Goal: Navigation & Orientation: Find specific page/section

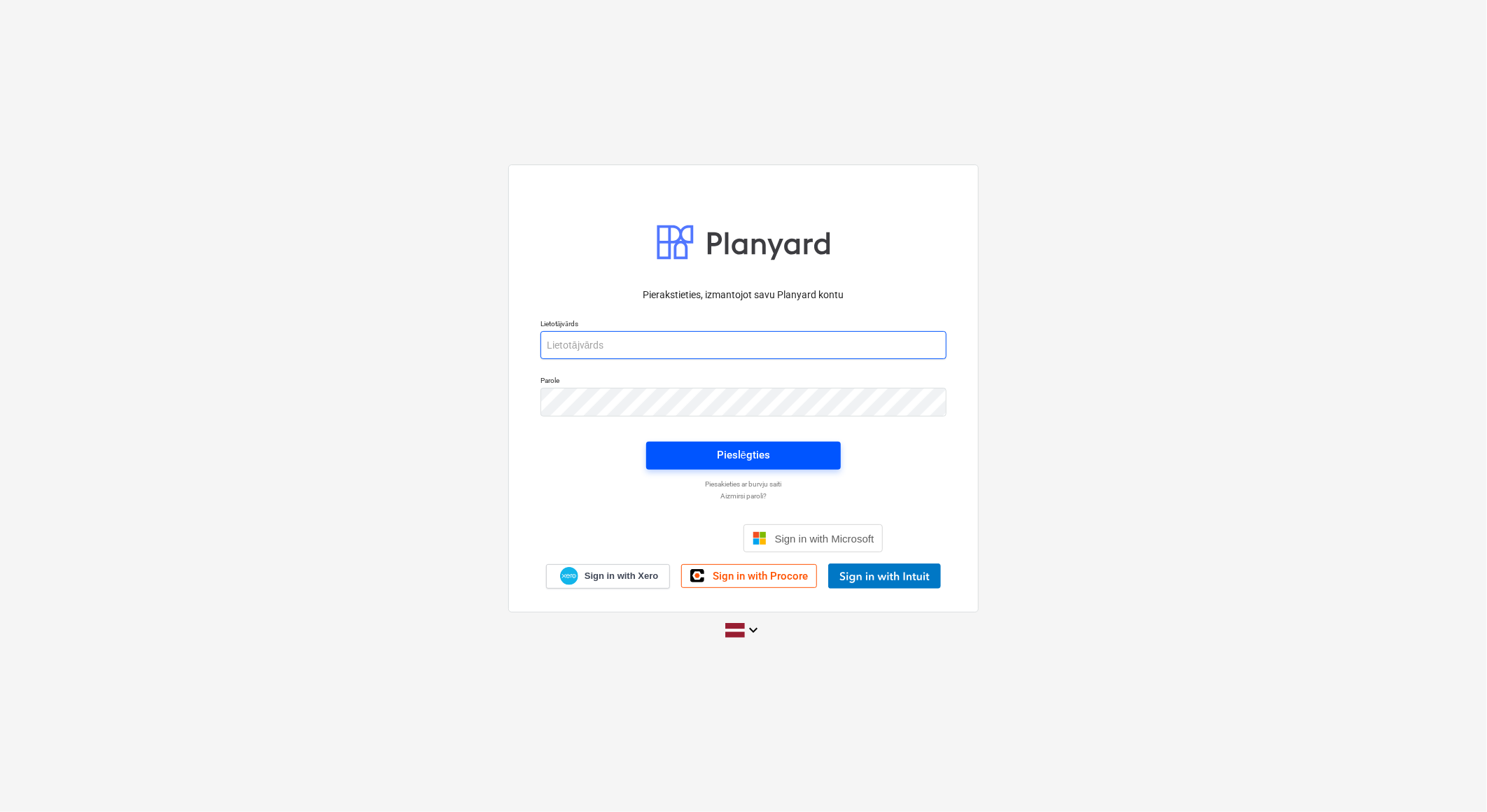
type input "[EMAIL_ADDRESS][DOMAIN_NAME]"
click at [751, 458] on div "Pieslēgties" at bounding box center [743, 454] width 53 height 18
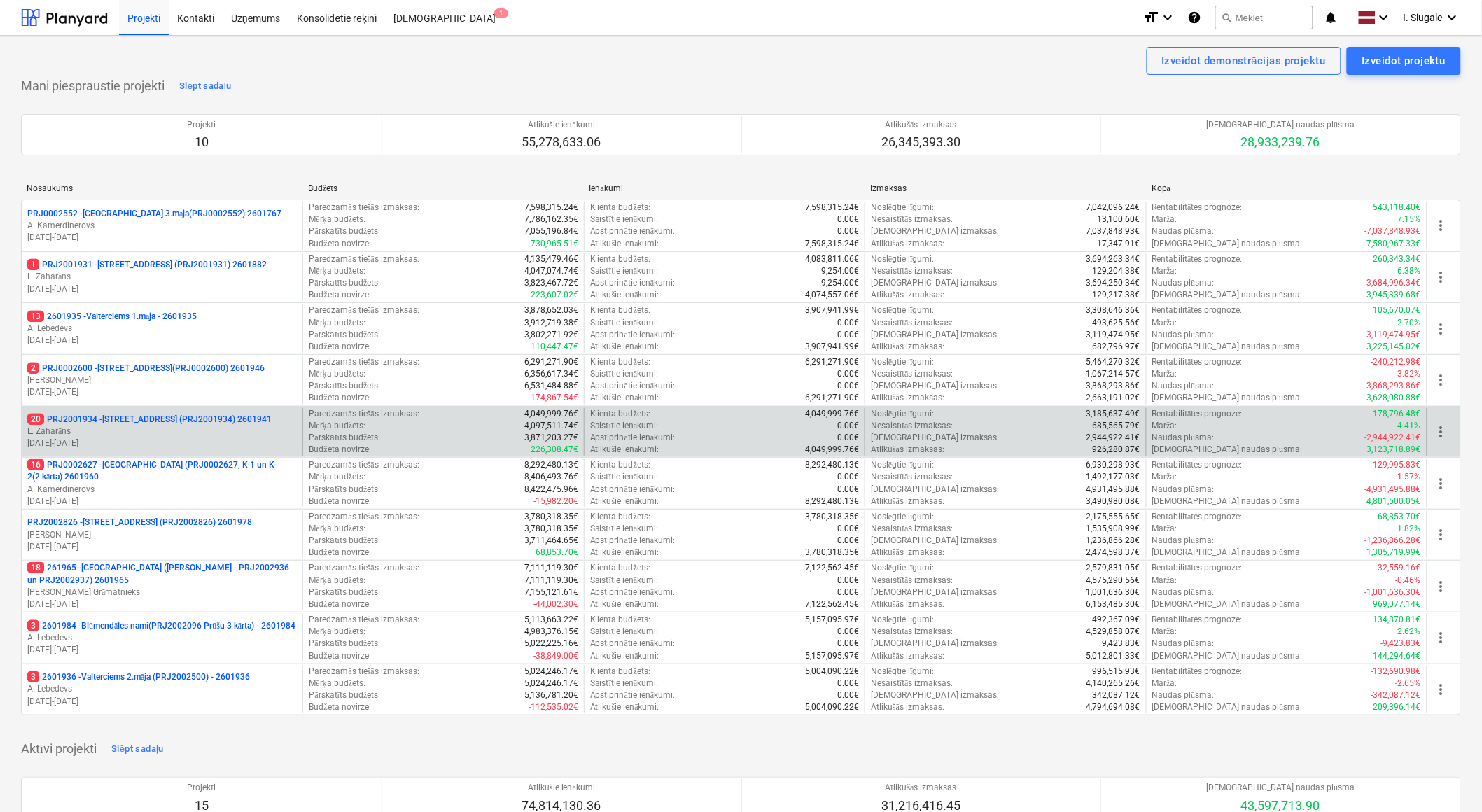
click at [171, 431] on p "L. Zaharāns" at bounding box center [161, 431] width 269 height 12
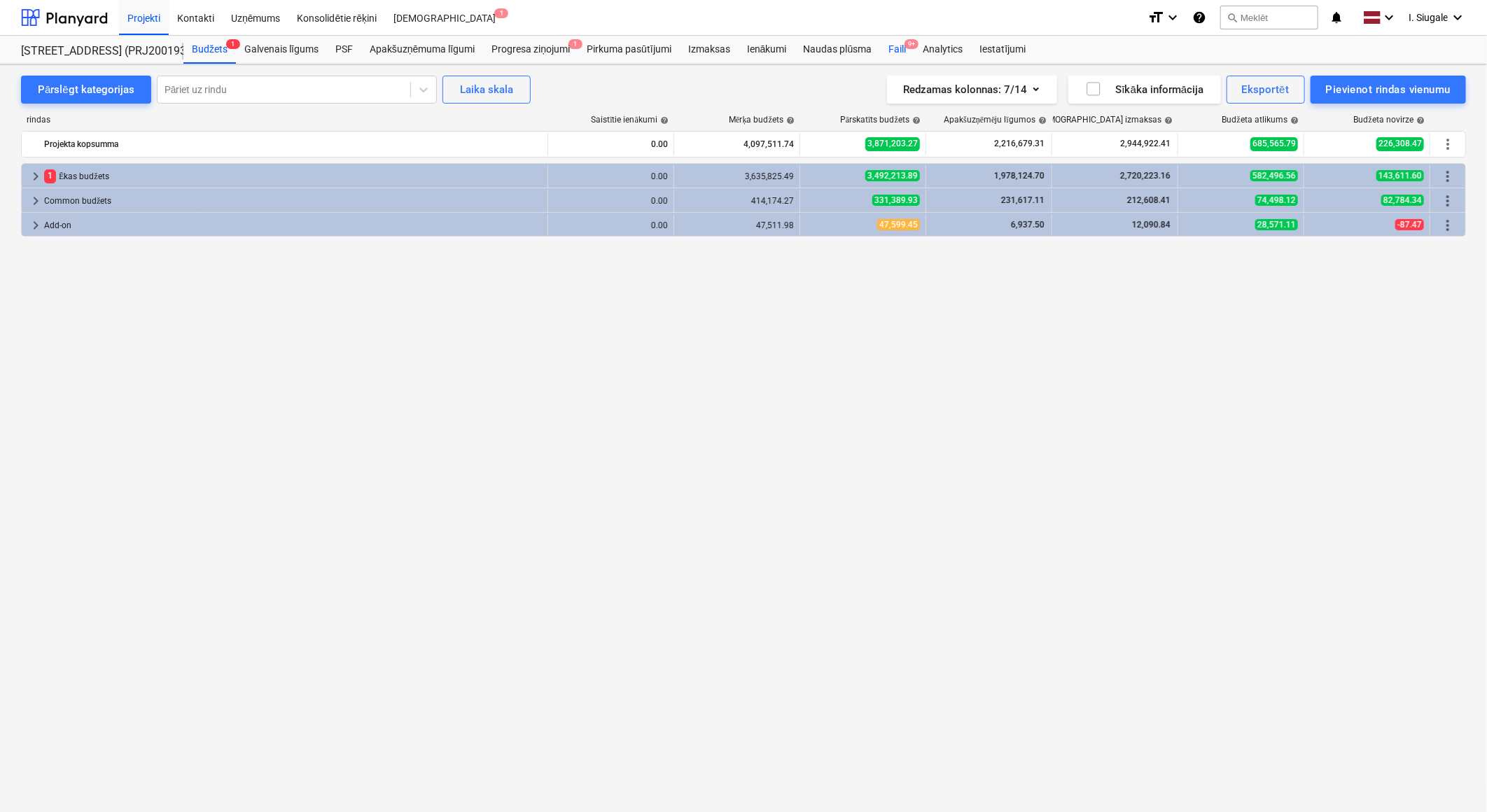
click at [904, 48] on div "Faili 9+" at bounding box center [896, 49] width 34 height 28
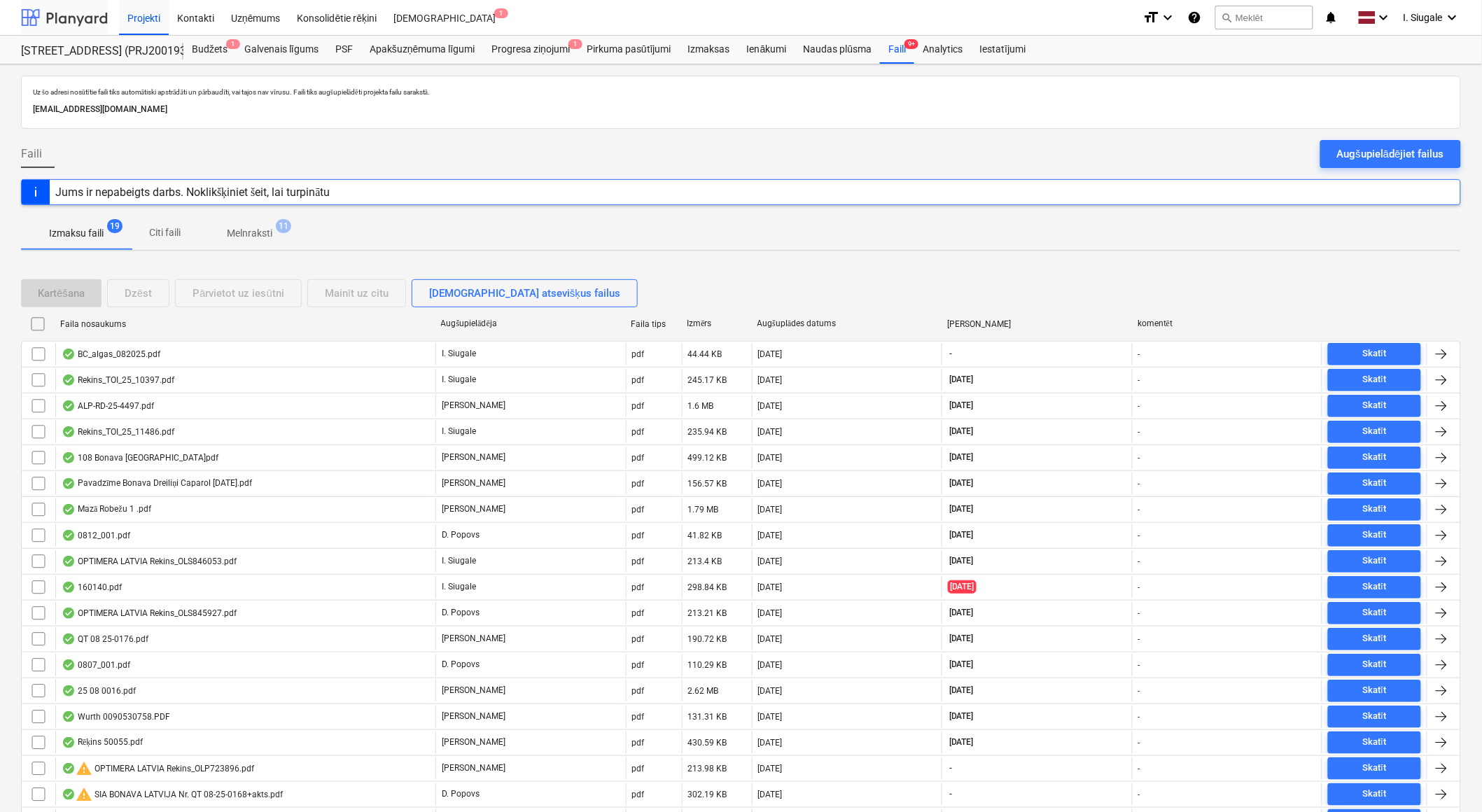
click at [60, 18] on div at bounding box center [64, 17] width 87 height 35
